Goal: Task Accomplishment & Management: Complete application form

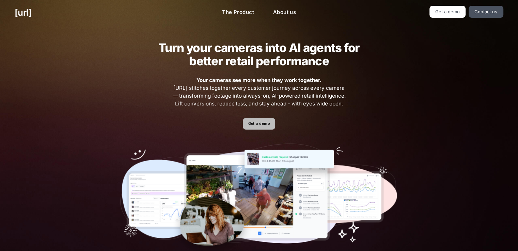
click at [256, 125] on link "Get a demo" at bounding box center [259, 124] width 32 height 12
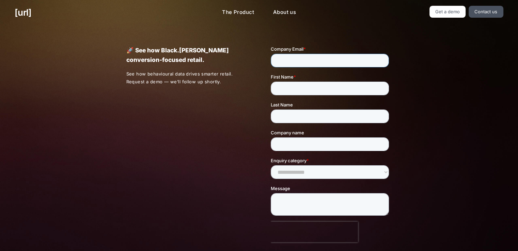
click at [311, 58] on input "Company Email *" at bounding box center [330, 61] width 118 height 14
click at [308, 89] on input "First Name *" at bounding box center [330, 89] width 118 height 14
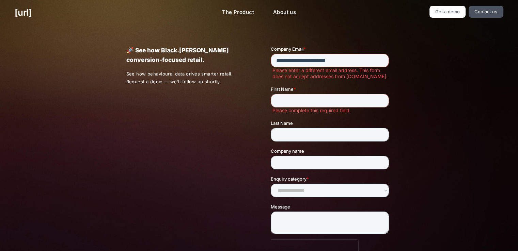
click at [328, 60] on input "**********" at bounding box center [330, 61] width 118 height 14
type input "**********"
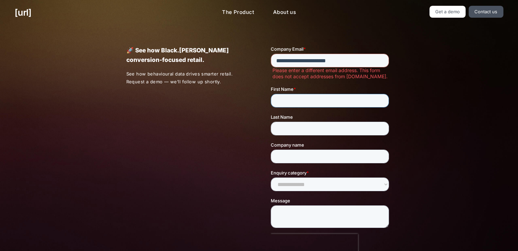
click at [306, 104] on input "First Name *" at bounding box center [330, 101] width 118 height 14
drag, startPoint x: 307, startPoint y: 102, endPoint x: 299, endPoint y: 100, distance: 8.6
click at [299, 100] on input "*" at bounding box center [330, 101] width 118 height 14
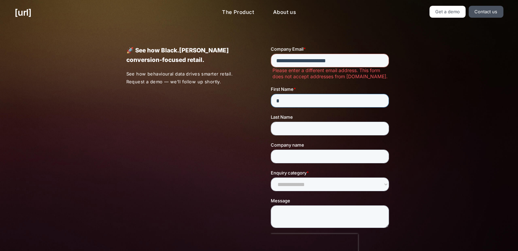
click at [299, 100] on input "*" at bounding box center [330, 101] width 118 height 14
type input "*"
click at [460, 16] on link "Get a demo" at bounding box center [447, 12] width 36 height 12
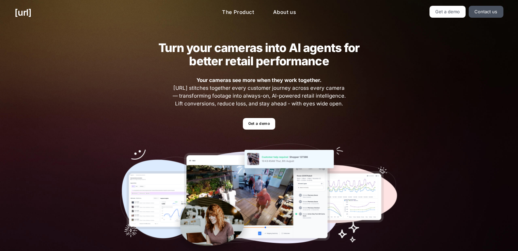
click at [78, 56] on div "Turn your cameras into AI agents for better retail performance Your cameras see…" at bounding box center [259, 149] width 518 height 248
click at [259, 130] on div "Turn your cameras into AI agents for better retail performance Your cameras see…" at bounding box center [259, 149] width 307 height 248
click at [260, 129] on link "Get a demo" at bounding box center [259, 124] width 32 height 12
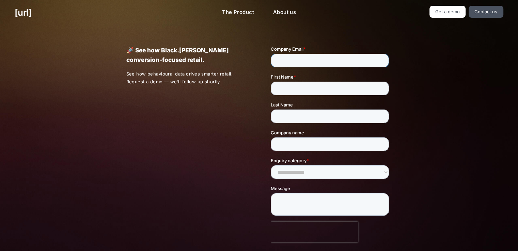
click at [322, 57] on input "Company Email *" at bounding box center [330, 61] width 118 height 14
